Goal: Complete application form

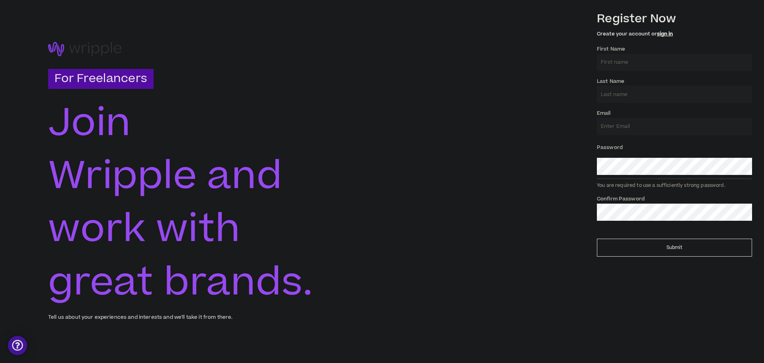
drag, startPoint x: 631, startPoint y: 72, endPoint x: 633, endPoint y: 65, distance: 7.9
click at [631, 72] on div "Register Now Create your account or sign in First Name * Last Name * Email * Pa…" at bounding box center [674, 115] width 155 height 218
click at [636, 59] on input "First Name *" at bounding box center [674, 62] width 155 height 17
type input "[PERSON_NAME]"
click at [637, 90] on input "Last Name *" at bounding box center [674, 94] width 155 height 17
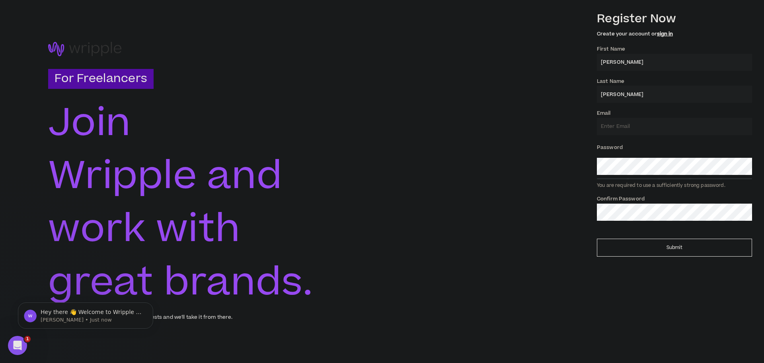
type input "[PERSON_NAME]"
click at [638, 125] on input "Email *" at bounding box center [674, 126] width 155 height 17
type input "[EMAIL_ADDRESS][DOMAIN_NAME]"
click at [644, 62] on input "[PERSON_NAME]" at bounding box center [674, 62] width 155 height 17
type input "[PERSON_NAME]"
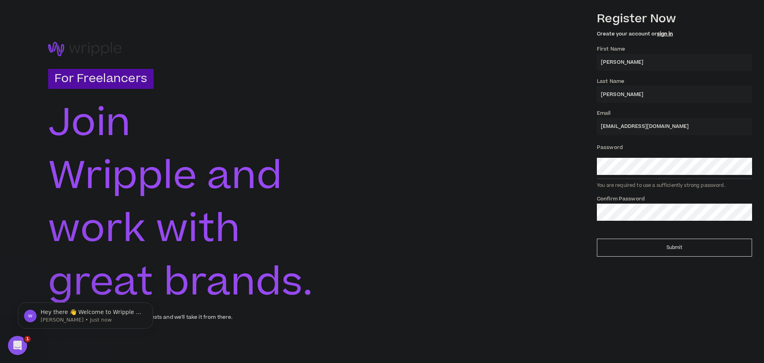
click at [633, 90] on input "[PERSON_NAME]" at bounding box center [674, 94] width 155 height 17
type input "[PERSON_NAME] [PERSON_NAME]"
click at [675, 240] on button "Submit" at bounding box center [674, 247] width 155 height 18
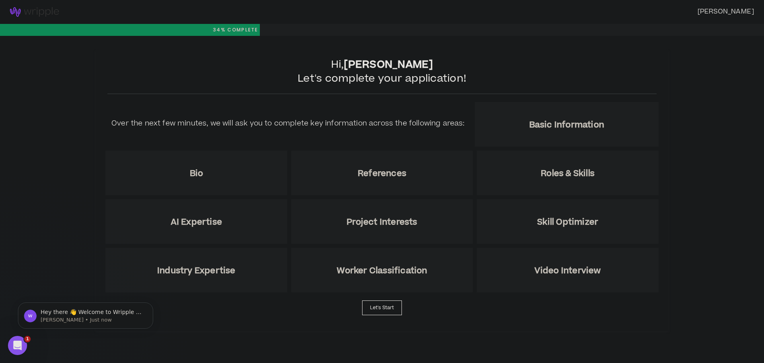
click at [348, 120] on h5 "Over the next few minutes, we will ask you to complete key information across t…" at bounding box center [287, 123] width 353 height 11
click at [486, 60] on h2 "Hi, [PERSON_NAME] Let's complete your application!" at bounding box center [381, 76] width 549 height 36
click at [381, 300] on button "Let's Start" at bounding box center [382, 307] width 40 height 15
select select "US"
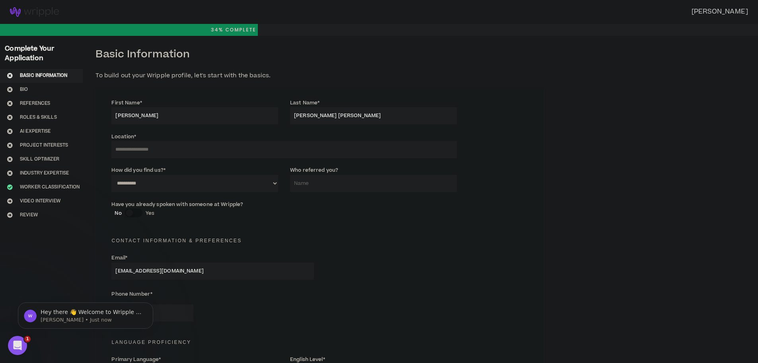
click at [185, 148] on input at bounding box center [283, 149] width 345 height 17
type input "********"
click at [260, 182] on select "**********" at bounding box center [194, 183] width 167 height 17
click at [234, 166] on div "**********" at bounding box center [194, 179] width 167 height 26
click at [262, 181] on select "**********" at bounding box center [194, 183] width 167 height 17
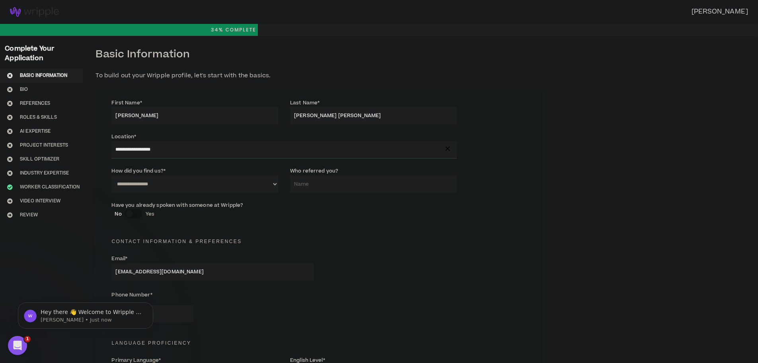
click at [111, 175] on select "**********" at bounding box center [194, 183] width 167 height 17
click at [236, 177] on select "**********" at bounding box center [194, 183] width 167 height 17
select select "*"
click at [111, 175] on select "**********" at bounding box center [194, 183] width 167 height 17
click at [352, 187] on input "Who referred you?" at bounding box center [373, 183] width 167 height 17
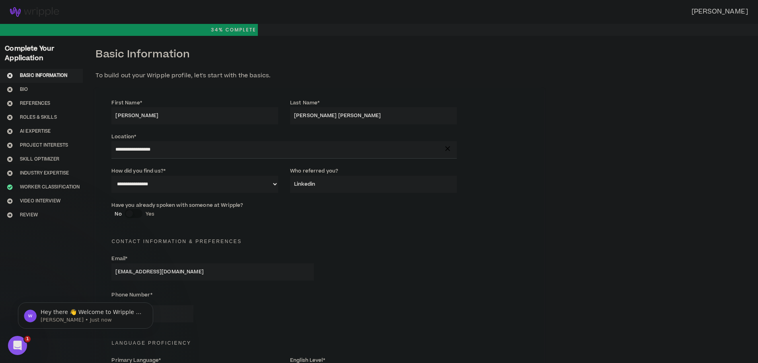
type input "Linkedin"
click at [210, 203] on label "Have you already spoken with someone at Wripple?" at bounding box center [177, 205] width 132 height 13
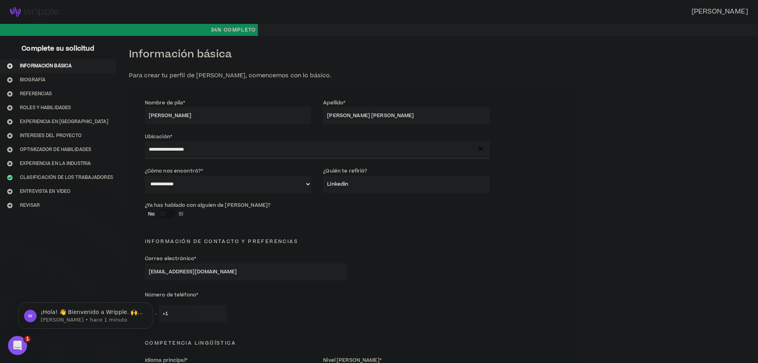
click at [379, 228] on div "Información de contacto y preferencias" at bounding box center [353, 237] width 429 height 18
click at [159, 212] on div "button" at bounding box center [162, 213] width 7 height 7
click at [168, 213] on div "button" at bounding box center [171, 213] width 7 height 7
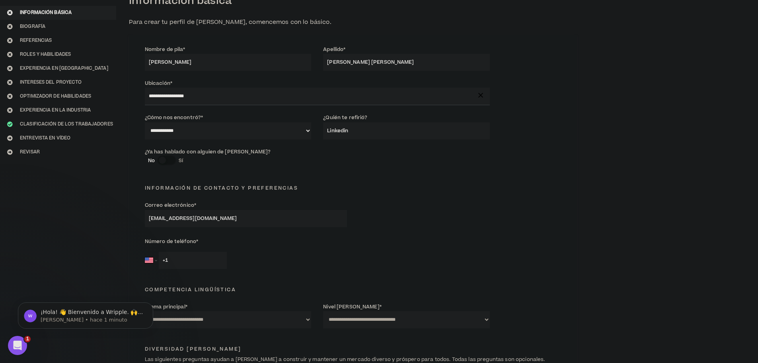
scroll to position [80, 0]
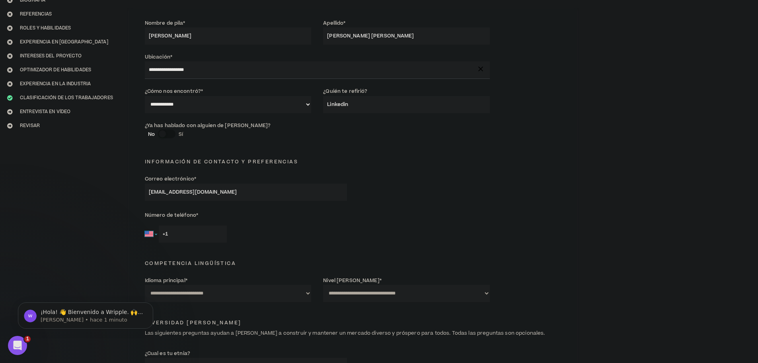
click at [146, 229] on select "[GEOGRAPHIC_DATA] [PERSON_NAME] [GEOGRAPHIC_DATA] [GEOGRAPHIC_DATA] [GEOGRAPHIC…" at bounding box center [151, 233] width 12 height 17
click at [149, 232] on select "[GEOGRAPHIC_DATA] [PERSON_NAME] [GEOGRAPHIC_DATA] [GEOGRAPHIC_DATA] [GEOGRAPHIC…" at bounding box center [151, 233] width 12 height 17
click at [151, 231] on select "[GEOGRAPHIC_DATA] [PERSON_NAME] [GEOGRAPHIC_DATA] [GEOGRAPHIC_DATA] [GEOGRAPHIC…" at bounding box center [151, 233] width 12 height 17
click at [176, 230] on input "+1" at bounding box center [193, 233] width 68 height 17
type input "+1"
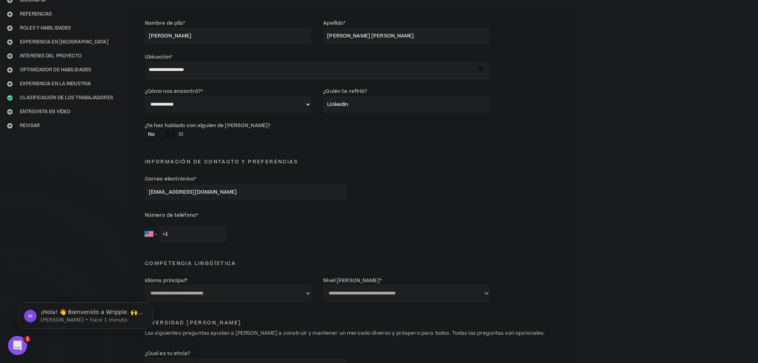
click at [150, 232] on select "[GEOGRAPHIC_DATA] [PERSON_NAME] [GEOGRAPHIC_DATA] [GEOGRAPHIC_DATA] [GEOGRAPHIC…" at bounding box center [151, 233] width 12 height 17
select select "PY"
click at [145, 225] on select "[GEOGRAPHIC_DATA] [PERSON_NAME] [GEOGRAPHIC_DATA] [GEOGRAPHIC_DATA] [GEOGRAPHIC…" at bounding box center [151, 233] width 12 height 17
click at [180, 225] on input "+595" at bounding box center [193, 233] width 68 height 17
type input "[PHONE_NUMBER]"
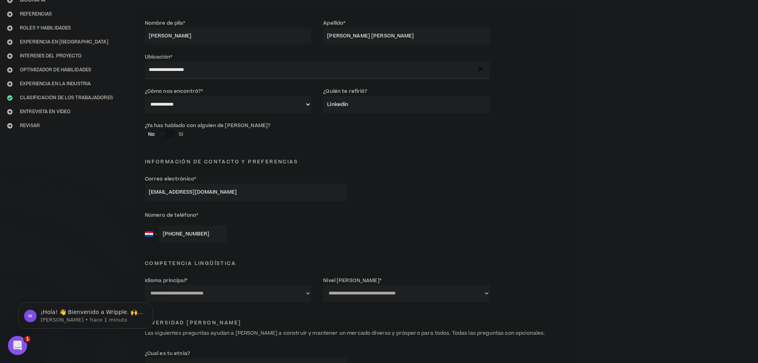
click at [272, 225] on div "[GEOGRAPHIC_DATA] [PERSON_NAME] [GEOGRAPHIC_DATA] [GEOGRAPHIC_DATA] [GEOGRAPHIC…" at bounding box center [246, 233] width 202 height 17
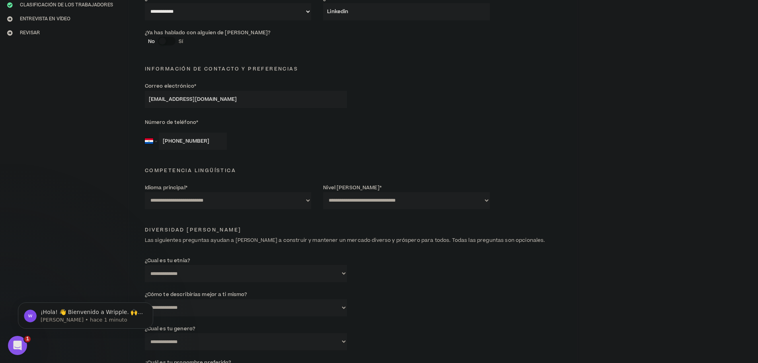
scroll to position [199, 0]
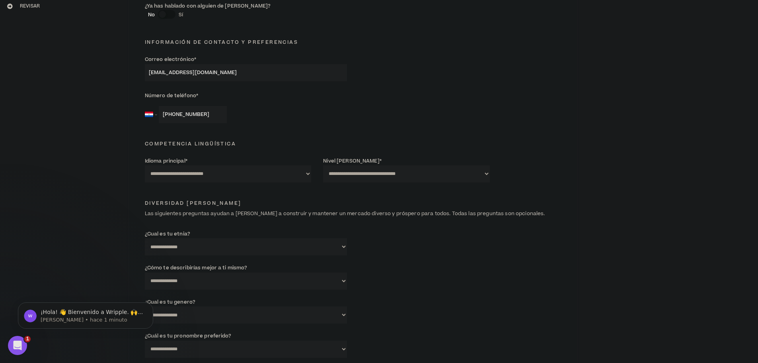
click at [298, 170] on select "**********" at bounding box center [228, 173] width 167 height 17
select select "*******"
click at [145, 165] on select "**********" at bounding box center [228, 173] width 167 height 17
click at [439, 171] on select "**********" at bounding box center [406, 173] width 167 height 17
select select "*"
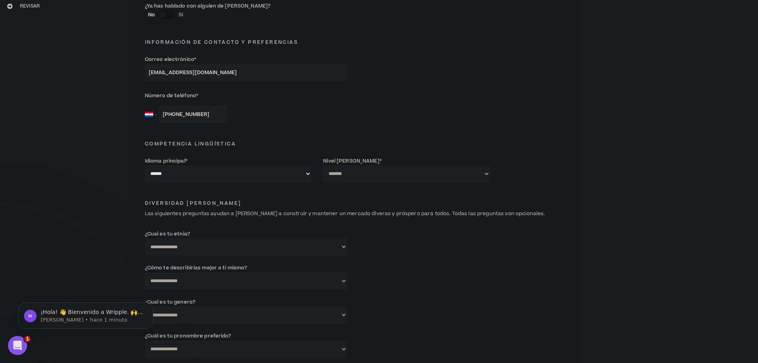
click at [323, 165] on select "**********" at bounding box center [406, 173] width 167 height 17
click at [246, 191] on div "Diversidad [PERSON_NAME] Las siguientes preguntas ayudan a [PERSON_NAME] a cons…" at bounding box center [353, 205] width 429 height 31
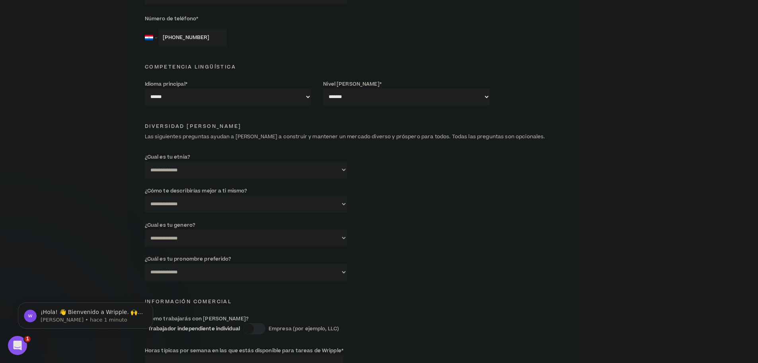
scroll to position [279, 0]
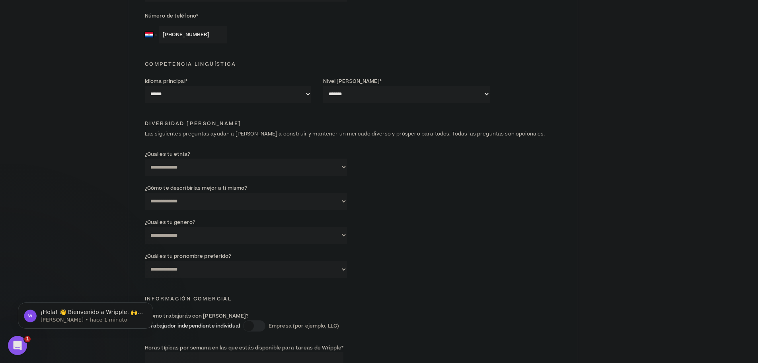
click at [319, 162] on select "**********" at bounding box center [246, 166] width 202 height 17
select select "**********"
click at [145, 158] on select "**********" at bounding box center [246, 166] width 202 height 17
click at [306, 193] on select "**********" at bounding box center [246, 201] width 202 height 17
select select "*****"
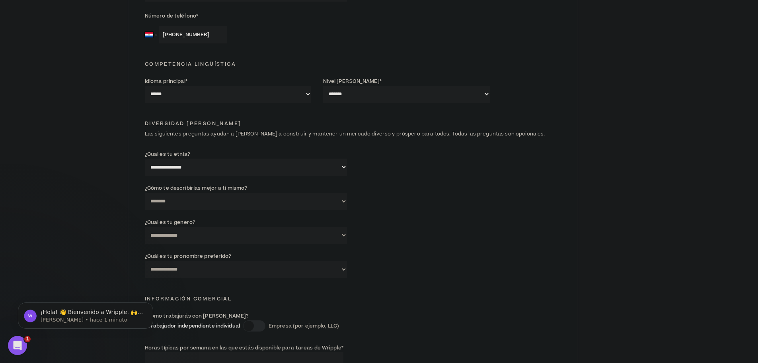
click at [145, 193] on select "**********" at bounding box center [246, 201] width 202 height 17
click at [263, 234] on select "**********" at bounding box center [246, 234] width 202 height 17
select select "***"
click at [145, 226] on select "**********" at bounding box center [246, 234] width 202 height 17
click at [291, 267] on select "**********" at bounding box center [246, 269] width 202 height 17
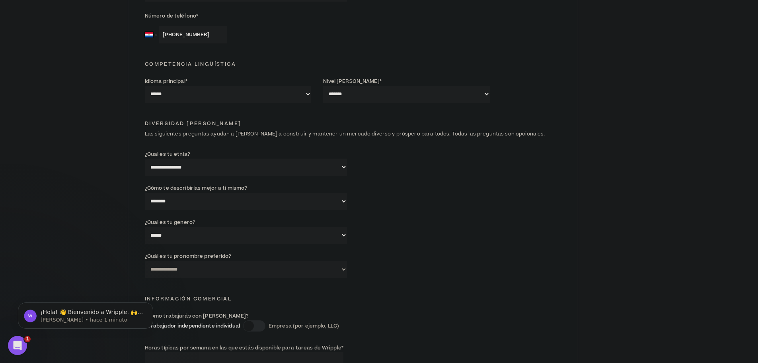
drag, startPoint x: 439, startPoint y: 218, endPoint x: 462, endPoint y: 212, distance: 23.7
click at [439, 218] on div "**********" at bounding box center [353, 233] width 429 height 34
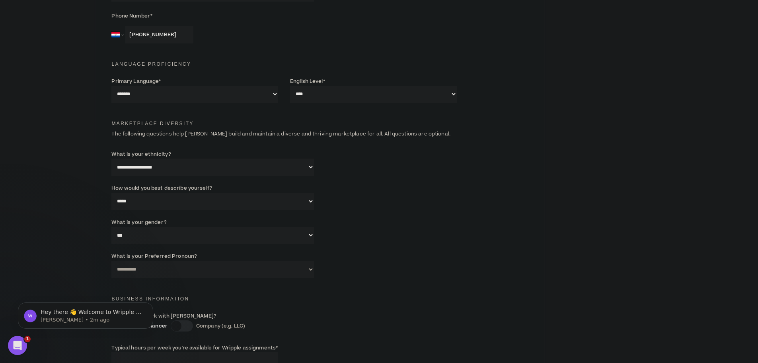
click at [228, 261] on select "**********" at bounding box center [212, 269] width 202 height 17
select select "**********"
click at [111, 261] on select "**********" at bounding box center [212, 269] width 202 height 17
click at [369, 234] on div "**********" at bounding box center [319, 233] width 429 height 34
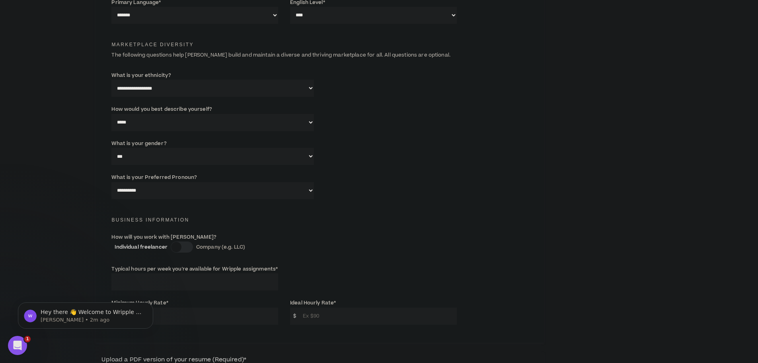
scroll to position [438, 0]
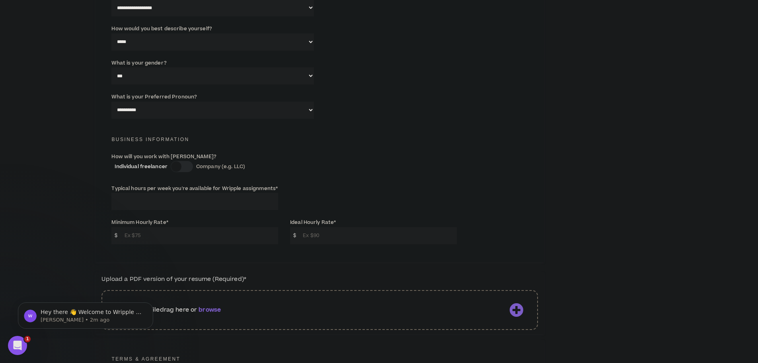
click at [176, 165] on div at bounding box center [182, 166] width 22 height 11
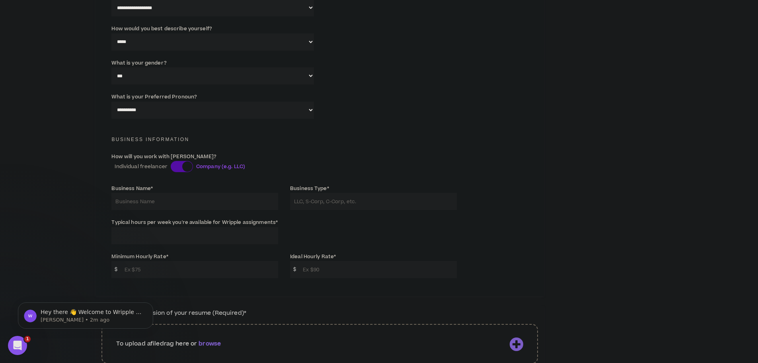
click at [182, 164] on div at bounding box center [187, 166] width 10 height 10
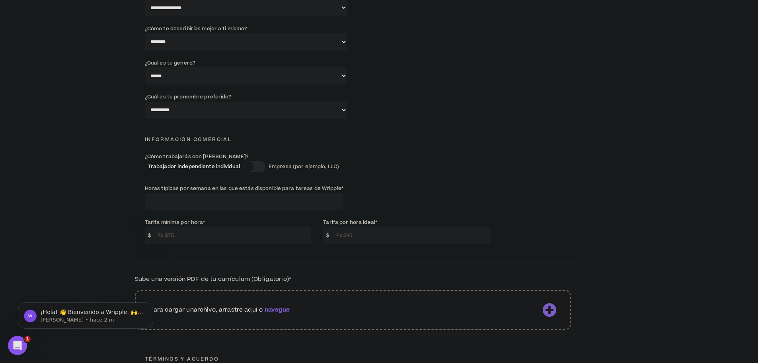
click at [438, 139] on div "Información comercial" at bounding box center [353, 136] width 429 height 18
click at [253, 167] on div at bounding box center [254, 166] width 22 height 11
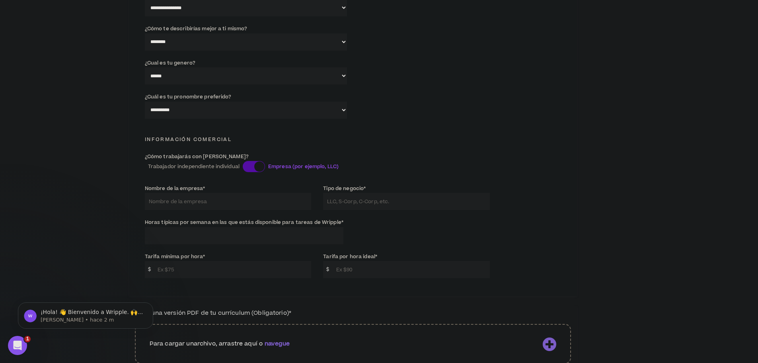
click at [242, 199] on input "Nombre de la empresa *" at bounding box center [228, 201] width 167 height 17
click at [250, 168] on div at bounding box center [254, 166] width 22 height 11
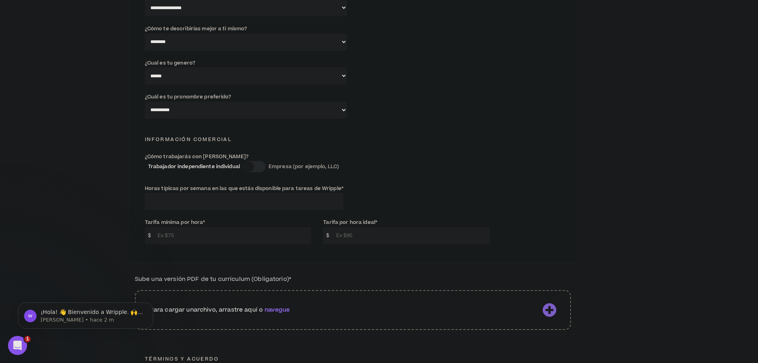
click at [226, 193] on input "Horas típicas por semana en las que estás disponible para tareas de Wripple *" at bounding box center [244, 201] width 199 height 17
click at [209, 200] on input "Horas típicas por semana en las que estás disponible para tareas de Wripple *" at bounding box center [244, 201] width 199 height 17
type input "40"
click at [209, 231] on input "Tarifa mínima por hora *" at bounding box center [233, 235] width 158 height 17
click at [186, 234] on input "Tarifa mínima por hora *" at bounding box center [233, 235] width 158 height 17
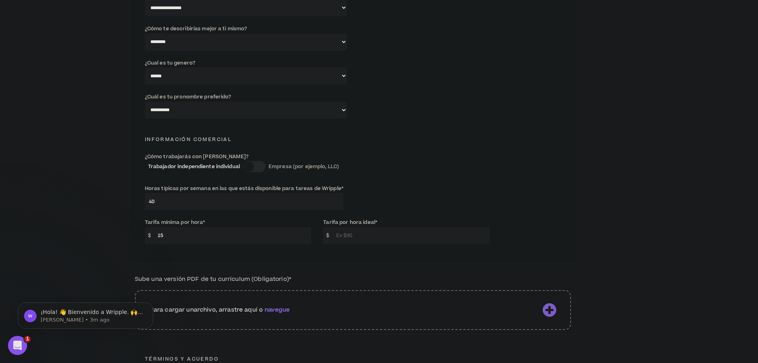
type input "1"
type input "20"
click at [365, 228] on input "Tarifa por hora ideal *" at bounding box center [411, 235] width 158 height 17
click at [362, 235] on input "Tarifa por hora ideal *" at bounding box center [411, 235] width 158 height 17
type input "30"
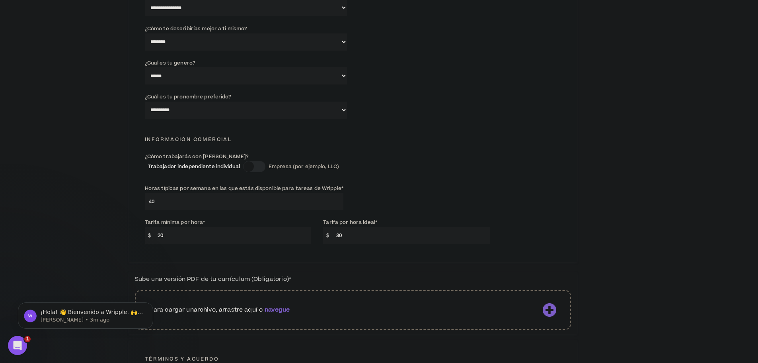
click at [488, 199] on div "Horas típicas por semana en las que estás disponible para tareas de Wripple * 40" at bounding box center [353, 199] width 429 height 34
click at [259, 234] on input "20" at bounding box center [233, 235] width 158 height 17
type input "2"
type input "15"
click at [516, 173] on div "¿Cómo trabajarás con [PERSON_NAME]? Trabajador independiente individual Empresa…" at bounding box center [353, 166] width 429 height 32
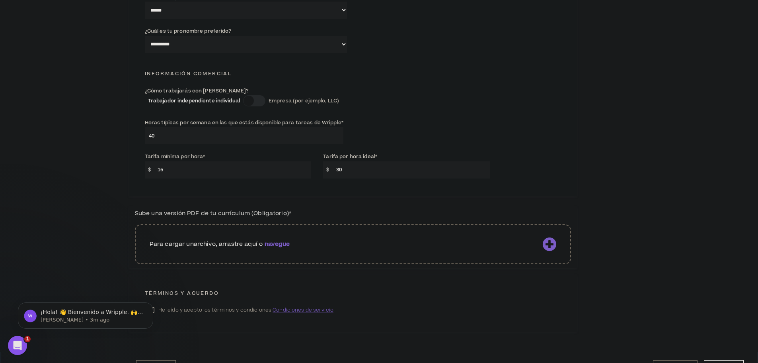
scroll to position [517, 0]
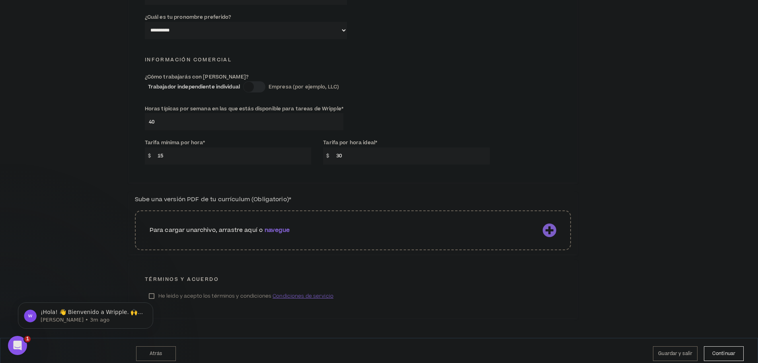
click at [277, 226] on font "navegue" at bounding box center [277, 230] width 25 height 8
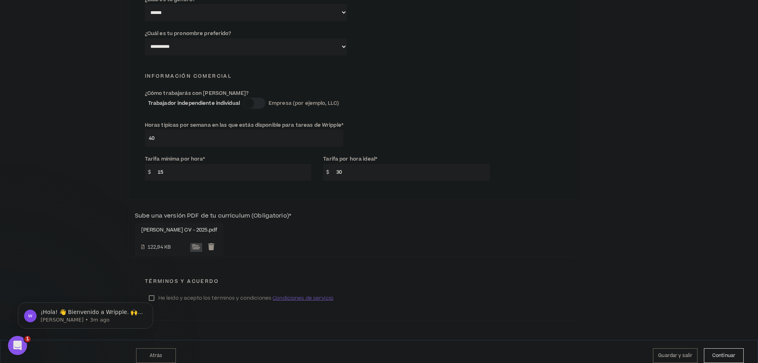
click at [148, 289] on body "¡Hola! 👋 Bienvenido a Wripple. 🙌 ¡Echa un vistazo! Si tienes alguna pregunta, r…" at bounding box center [85, 313] width 153 height 49
click html "¡Hola! 👋 Bienvenido a Wripple. 🙌 ¡Echa un vistazo! Si tienes alguna pregunta, r…"
click at [147, 289] on body "¡Hola! 👋 Bienvenido a Wripple. 🙌 ¡Echa un vistazo! Si tienes alguna pregunta, r…" at bounding box center [85, 313] width 153 height 49
click at [145, 291] on body "¡Hola! 👋 Bienvenido a Wripple. 🙌 ¡Echa un vistazo! Si tienes alguna pregunta, r…" at bounding box center [85, 313] width 153 height 49
click at [109, 311] on font "¡Hola! 👋 Bienvenido a Wripple. 🙌 ¡Echa un vistazo! Si tienes alguna pregunta, r…" at bounding box center [92, 323] width 102 height 30
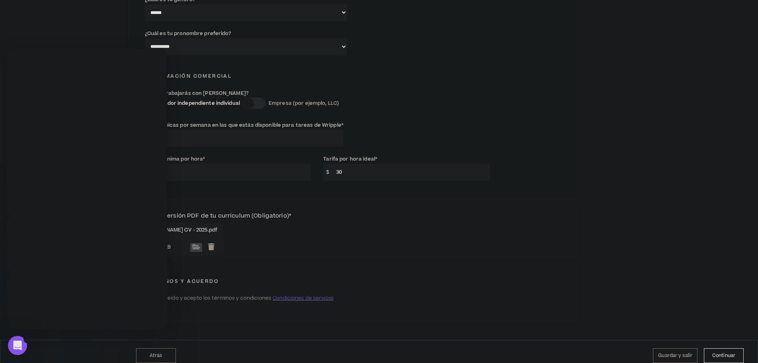
scroll to position [0, 0]
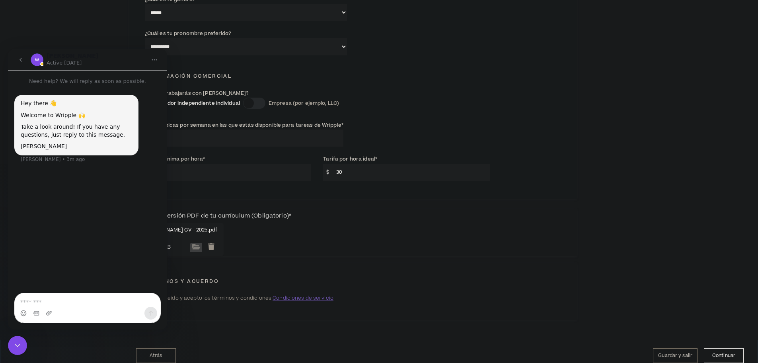
click at [22, 61] on icon "go back" at bounding box center [21, 60] width 6 height 6
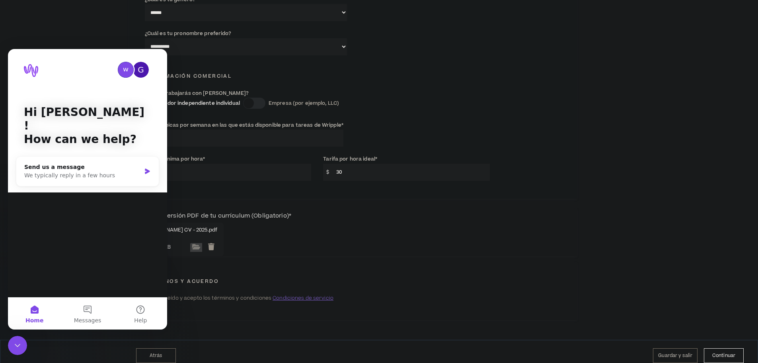
click at [281, 68] on div "Información comercial" at bounding box center [353, 72] width 429 height 18
click at [17, 337] on div "Close Intercom Messenger" at bounding box center [17, 344] width 19 height 19
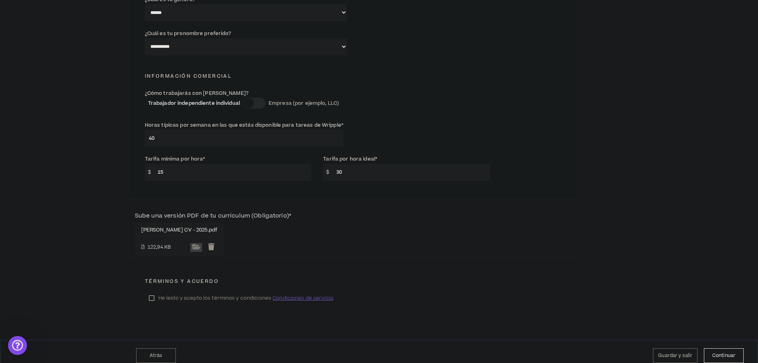
click at [148, 292] on label "He leído y acepto los términos y condiciones Condiciones de servicio" at bounding box center [241, 298] width 193 height 12
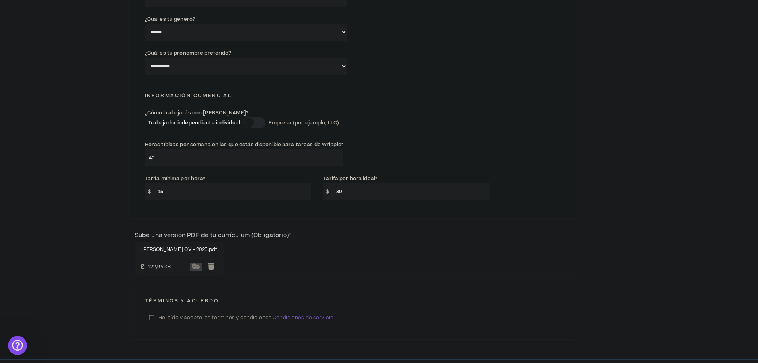
scroll to position [501, 0]
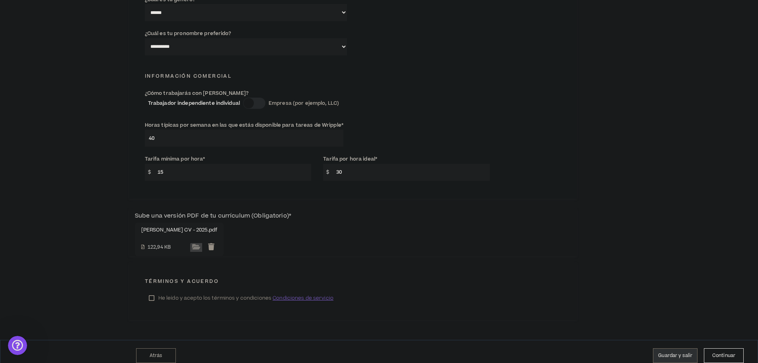
click at [690, 352] on font "Guardar y salir" at bounding box center [675, 355] width 34 height 7
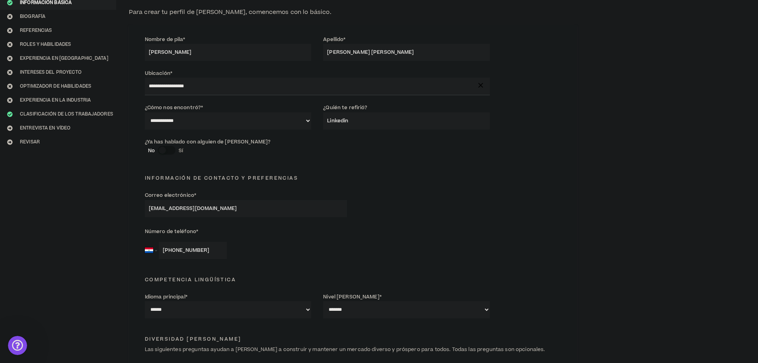
scroll to position [0, 0]
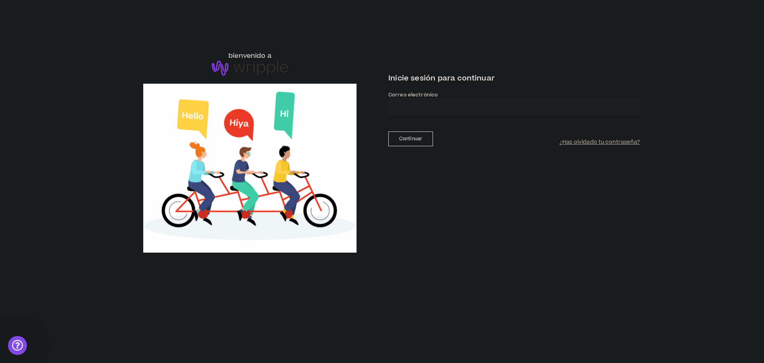
click at [451, 98] on input "email" at bounding box center [514, 106] width 252 height 17
type input "**********"
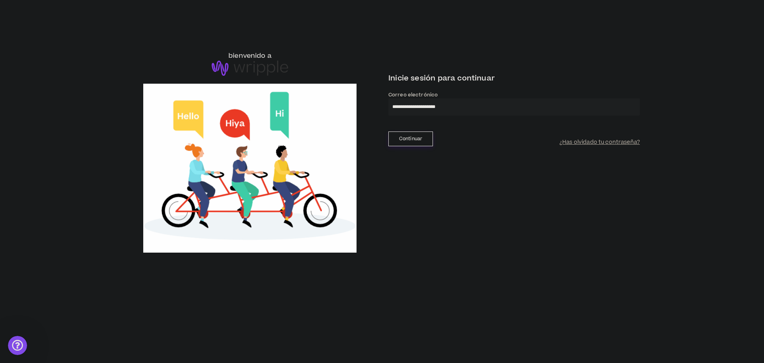
click at [406, 135] on font "Continuar" at bounding box center [410, 139] width 23 height 8
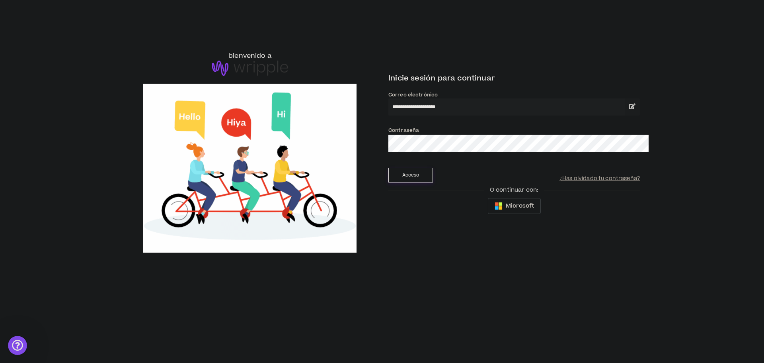
click at [410, 172] on font "Acceso" at bounding box center [410, 175] width 17 height 7
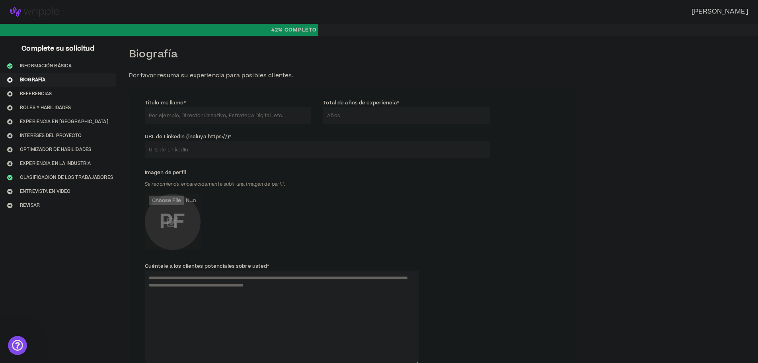
click at [211, 115] on input "Titulo me llamo *" at bounding box center [228, 115] width 167 height 17
click at [352, 114] on input "Total de años de experiencia *" at bounding box center [406, 115] width 167 height 17
click at [393, 88] on div "Titulo me llamo * El campo título como me llamo es obligatorio. Total de años d…" at bounding box center [353, 339] width 448 height 502
drag, startPoint x: 248, startPoint y: 112, endPoint x: 247, endPoint y: 117, distance: 5.2
click at [247, 113] on input "Titulo me llamo *" at bounding box center [228, 115] width 167 height 17
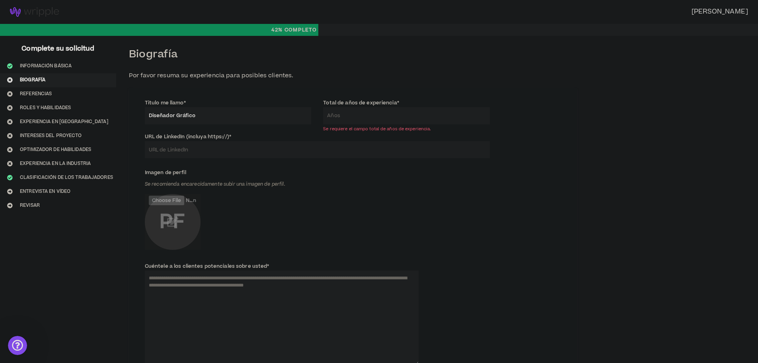
type input "Diseñador Gráfico"
click at [348, 114] on input "Total de años de experiencia *" at bounding box center [406, 115] width 167 height 17
type input "7"
click at [240, 146] on input "URL de LinkedIn (incluya https://) *" at bounding box center [317, 149] width 345 height 17
click at [209, 151] on input "URL de LinkedIn (incluya https://) *" at bounding box center [317, 149] width 345 height 17
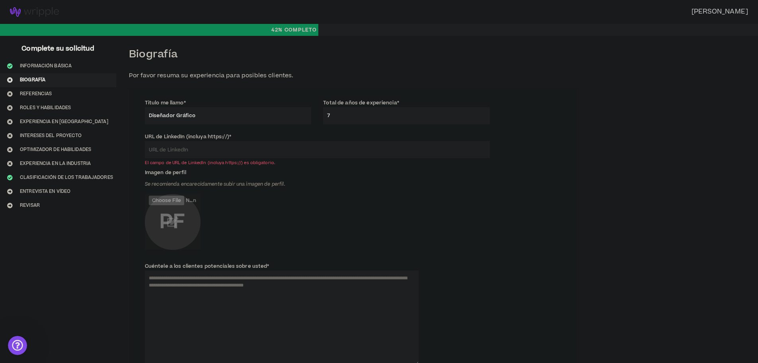
paste input "[URL][DOMAIN_NAME]"
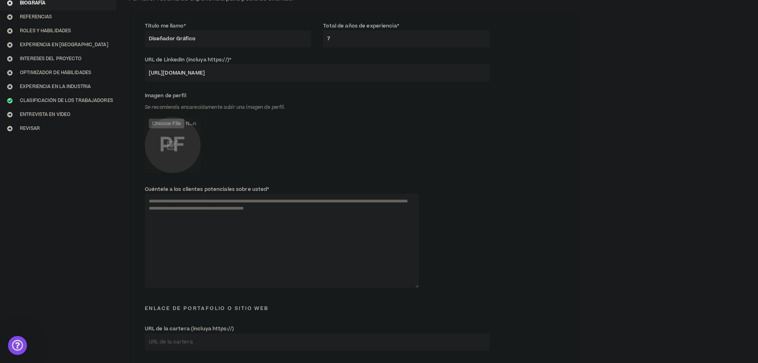
scroll to position [80, 0]
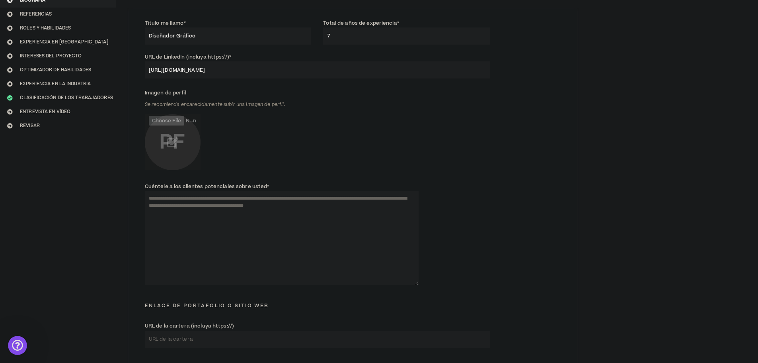
type input "[URL][DOMAIN_NAME]"
click at [162, 137] on input "file" at bounding box center [173, 142] width 56 height 56
click at [170, 138] on input "file" at bounding box center [173, 142] width 56 height 56
type input "**********"
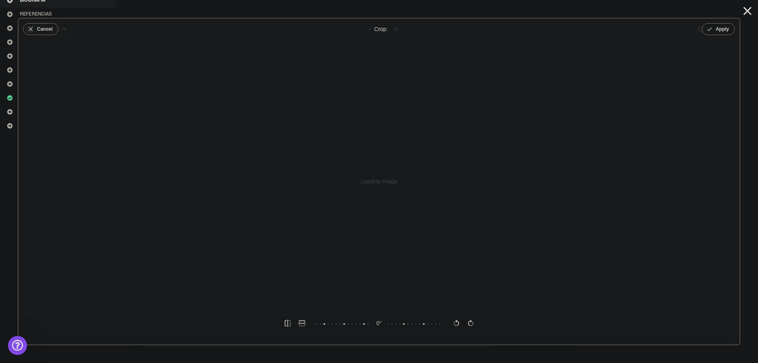
scroll to position [0, 0]
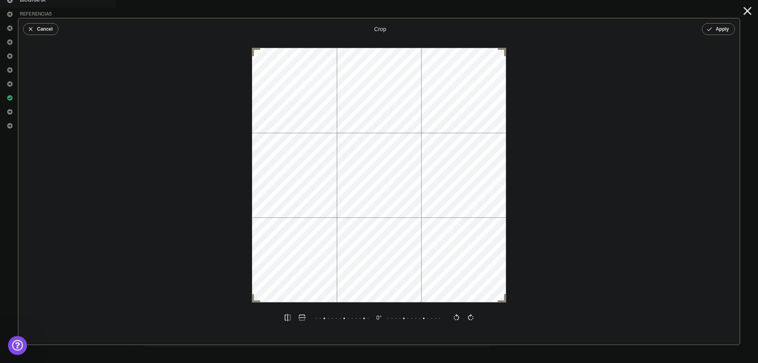
click at [379, 321] on div "0 °" at bounding box center [379, 317] width 127 height 14
click at [379, 322] on icon at bounding box center [443, 317] width 318 height 14
click at [718, 32] on button "Apply" at bounding box center [718, 29] width 33 height 12
click at [376, 321] on icon "button" at bounding box center [379, 319] width 10 height 10
drag, startPoint x: 256, startPoint y: 300, endPoint x: 246, endPoint y: 305, distance: 11.8
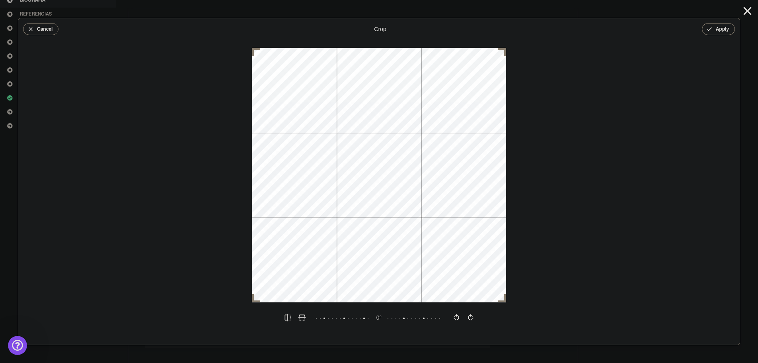
click at [238, 305] on div "Cancel crop Apply 0 °" at bounding box center [379, 181] width 722 height 327
click at [718, 31] on button "Apply" at bounding box center [718, 29] width 33 height 12
click at [726, 24] on button "Done" at bounding box center [723, 29] width 24 height 12
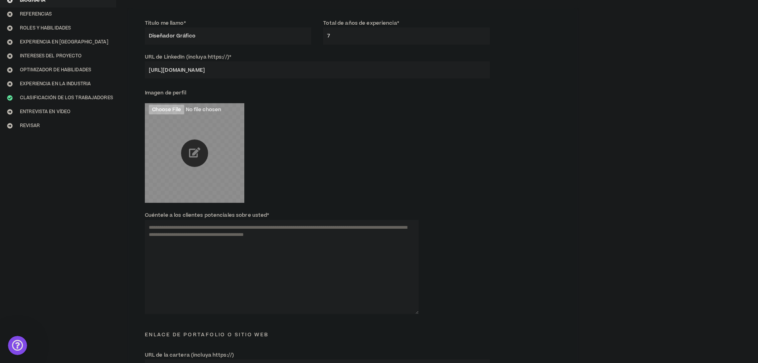
click at [198, 153] on input "file" at bounding box center [194, 152] width 99 height 99
click at [462, 166] on div "Imagen de perfil" at bounding box center [353, 146] width 429 height 124
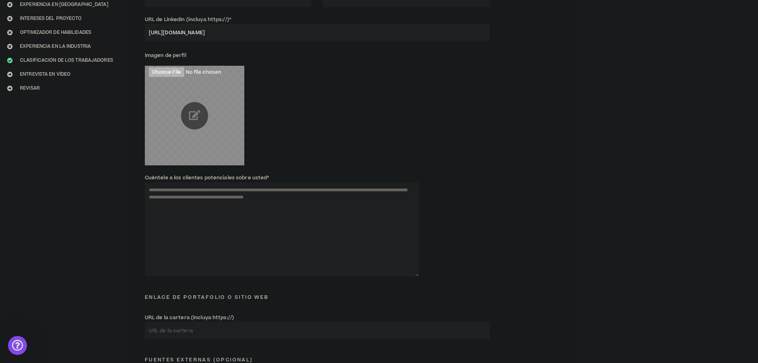
scroll to position [119, 0]
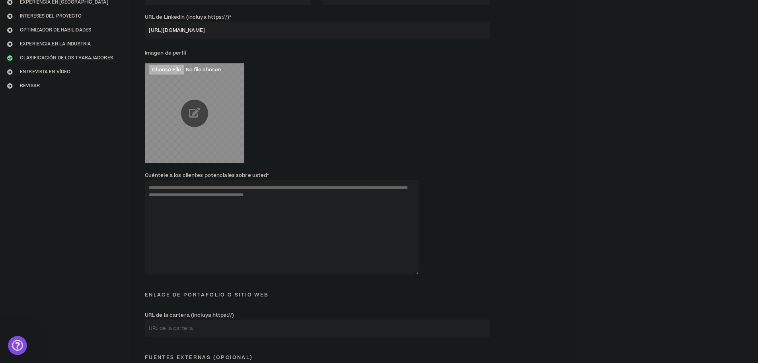
click at [250, 198] on textarea "Cuéntele a los clientes potenciales sobre usted *" at bounding box center [282, 227] width 274 height 94
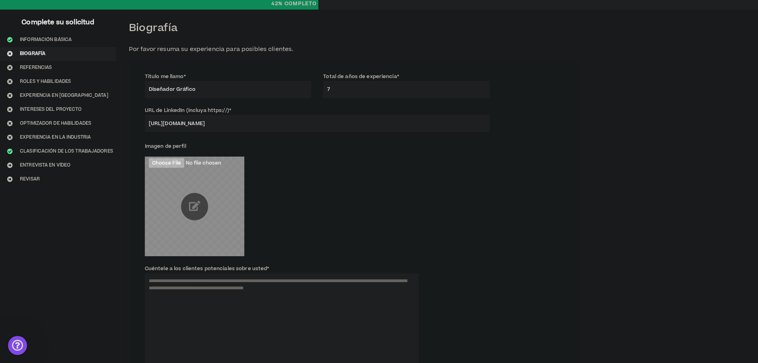
scroll to position [0, 0]
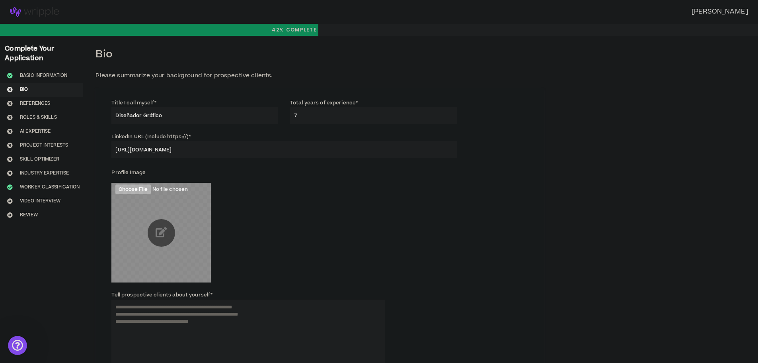
drag, startPoint x: 178, startPoint y: 116, endPoint x: 186, endPoint y: 115, distance: 8.5
click at [178, 116] on input "Diseñador Gráfico" at bounding box center [194, 115] width 167 height 17
drag, startPoint x: 186, startPoint y: 115, endPoint x: 80, endPoint y: 119, distance: 106.3
click at [80, 119] on div "Complete Your Application Basic Information Bio References Roles & Skills AI Ex…" at bounding box center [379, 342] width 758 height 613
type input "G"
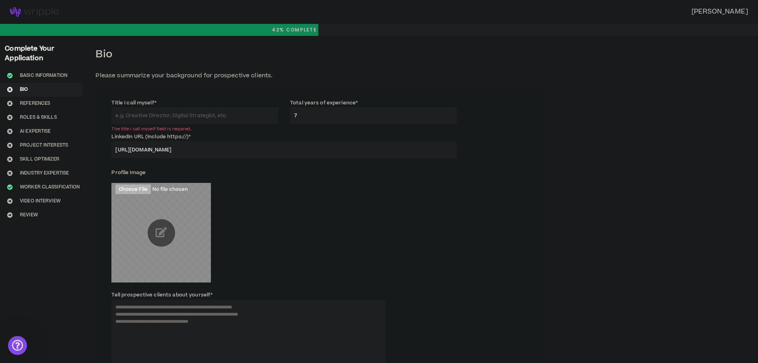
click at [182, 110] on input "Title I call myself *" at bounding box center [194, 115] width 167 height 17
paste input "graphic designer"
click at [115, 113] on input "graphic designer" at bounding box center [194, 115] width 167 height 17
click at [136, 112] on input "Graphic designer" at bounding box center [194, 115] width 167 height 17
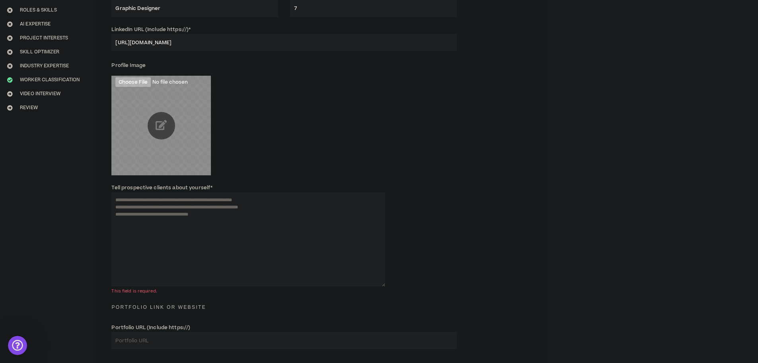
scroll to position [119, 0]
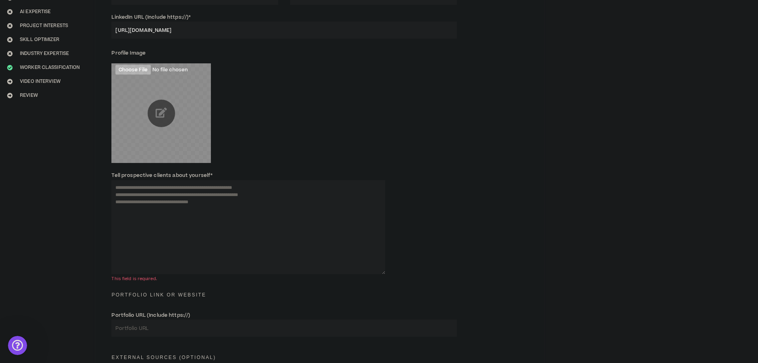
type input "Graphic Designer"
click at [211, 189] on textarea "Tell prospective clients about yourself *" at bounding box center [248, 227] width 274 height 94
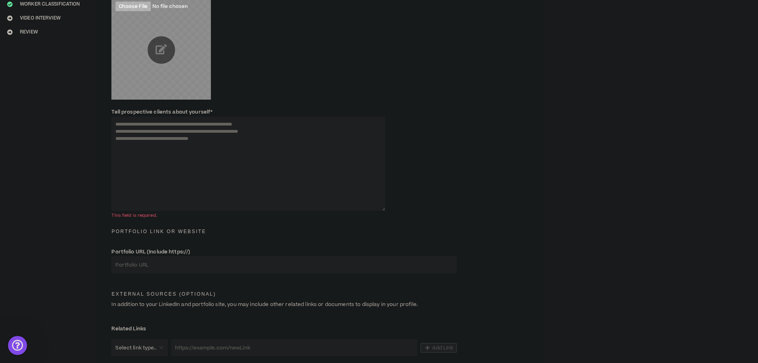
scroll to position [199, 0]
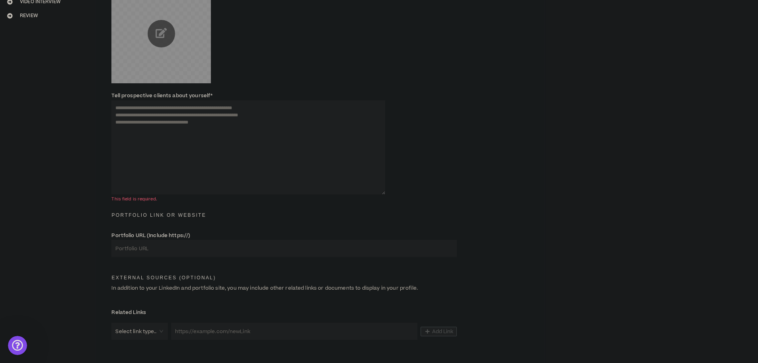
click at [221, 110] on textarea "Tell prospective clients about yourself *" at bounding box center [248, 147] width 274 height 94
click at [216, 129] on textarea "Tell prospective clients about yourself *" at bounding box center [248, 147] width 274 height 94
paste textarea "**********"
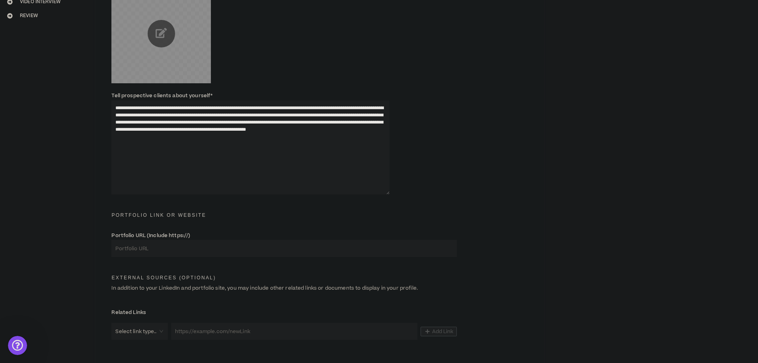
type textarea "**********"
click at [176, 249] on input "Portfolio URL (Include https://)" at bounding box center [283, 248] width 345 height 17
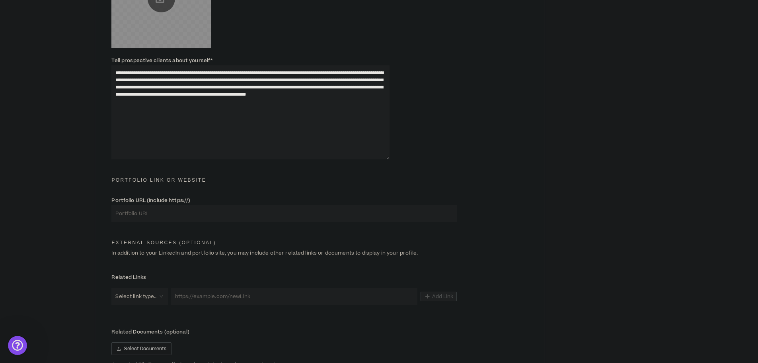
scroll to position [239, 0]
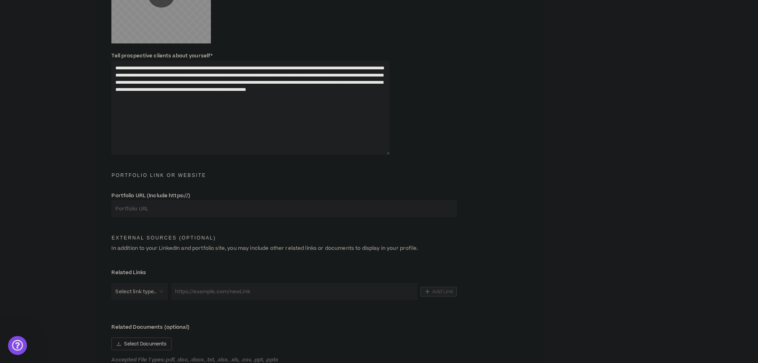
click at [189, 209] on input "Portfolio URL (Include https://)" at bounding box center [283, 208] width 345 height 17
paste input "[URL][DOMAIN_NAME]"
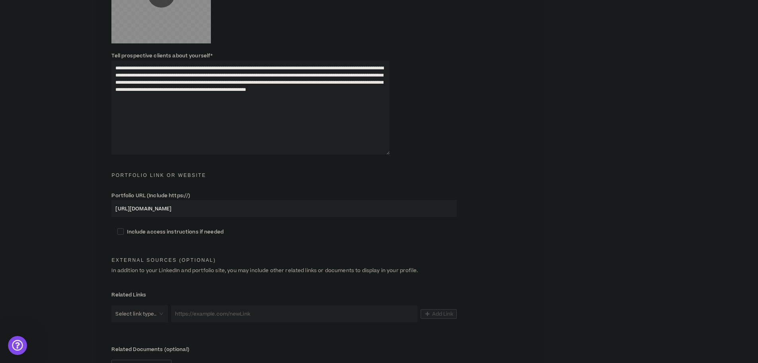
type input "[URL][DOMAIN_NAME]"
click at [124, 228] on span "Include access instructions if needed" at bounding box center [175, 231] width 103 height 7
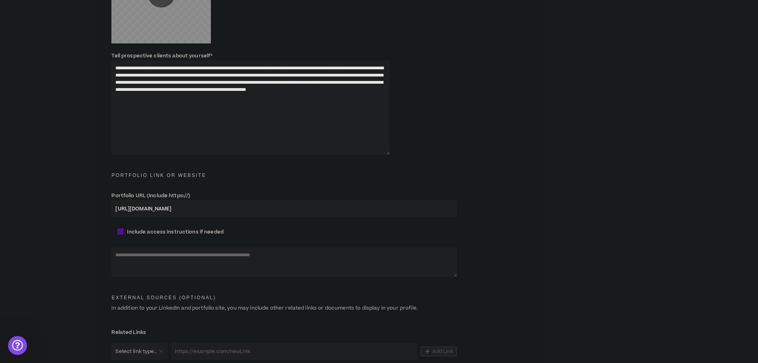
click at [117, 230] on label "Include access instructions if needed" at bounding box center [319, 231] width 405 height 8
checkbox input "*****"
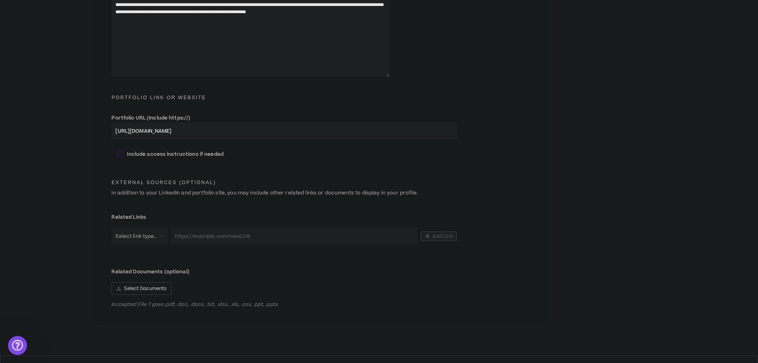
scroll to position [318, 0]
click at [152, 228] on input "search" at bounding box center [137, 233] width 42 height 17
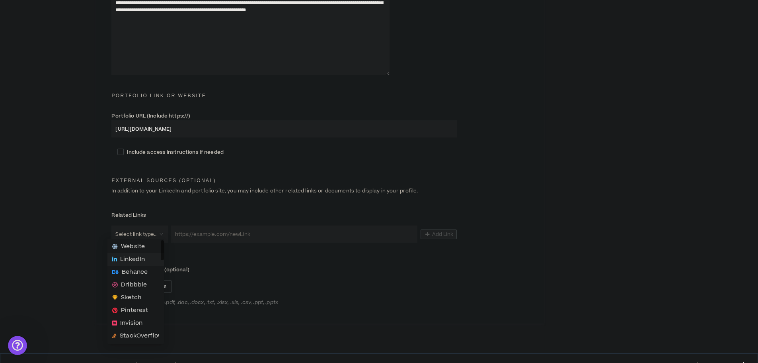
click at [145, 264] on div "LinkedIn" at bounding box center [135, 259] width 57 height 13
click at [215, 229] on input "url" at bounding box center [288, 233] width 259 height 17
paste input "[URL][DOMAIN_NAME]"
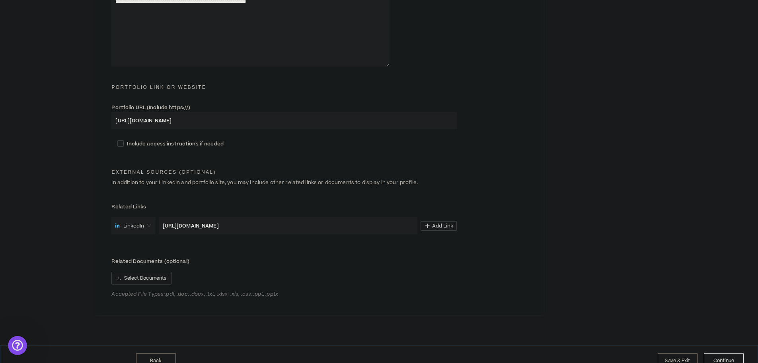
scroll to position [327, 0]
type input "[URL][DOMAIN_NAME]"
click at [725, 353] on button "Continue" at bounding box center [724, 360] width 40 height 15
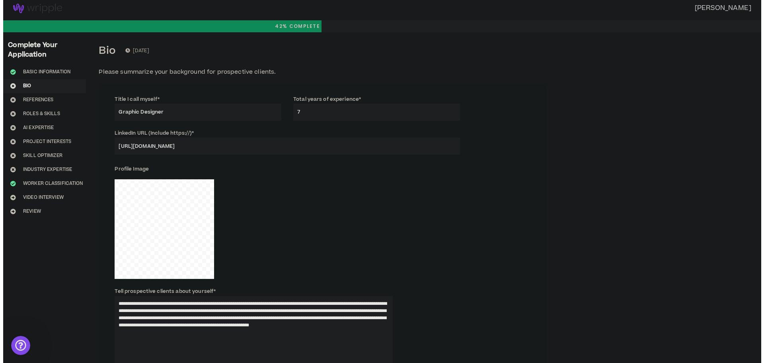
scroll to position [0, 0]
